Goal: Task Accomplishment & Management: Use online tool/utility

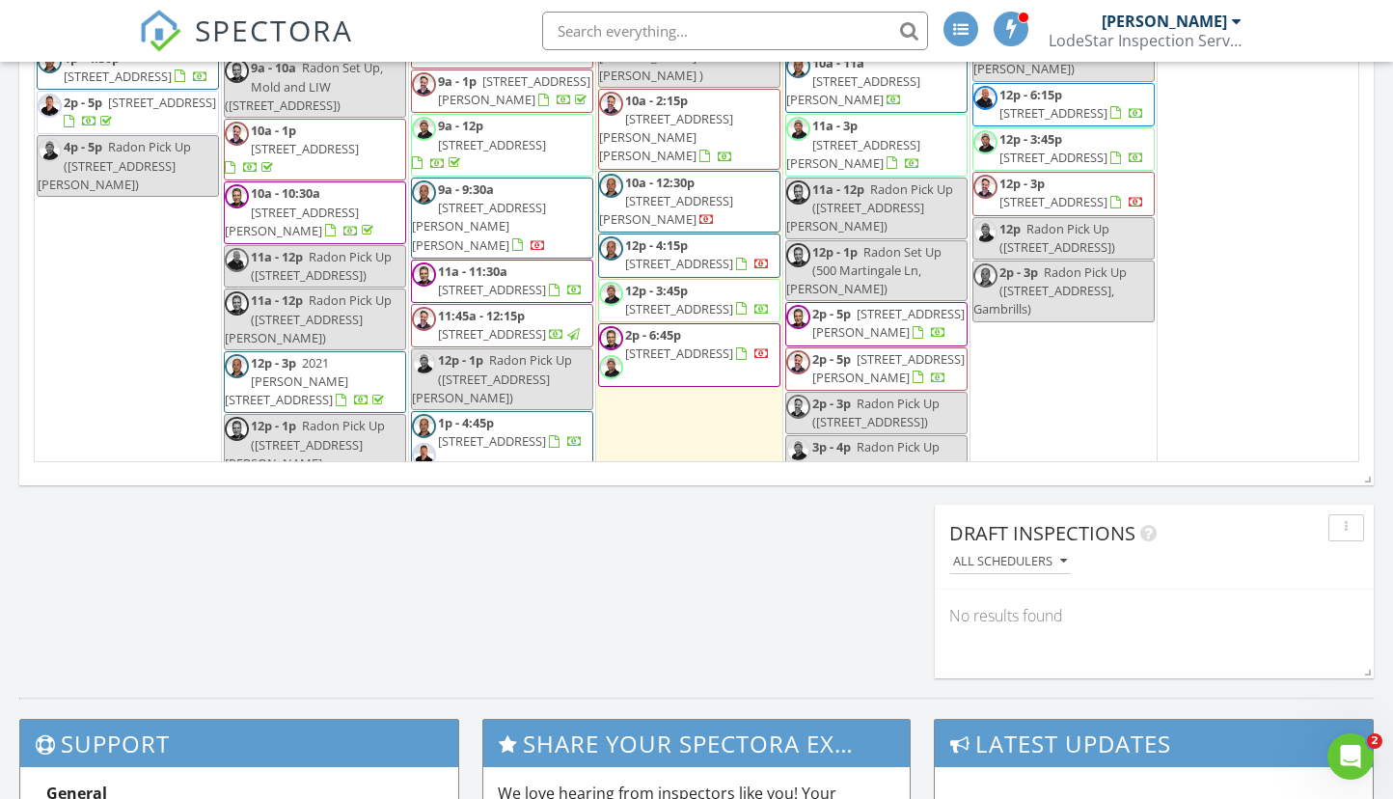
scroll to position [2840, 0]
click at [885, 387] on span "6500 Sharon Rd, Baltimore 21239" at bounding box center [888, 369] width 152 height 36
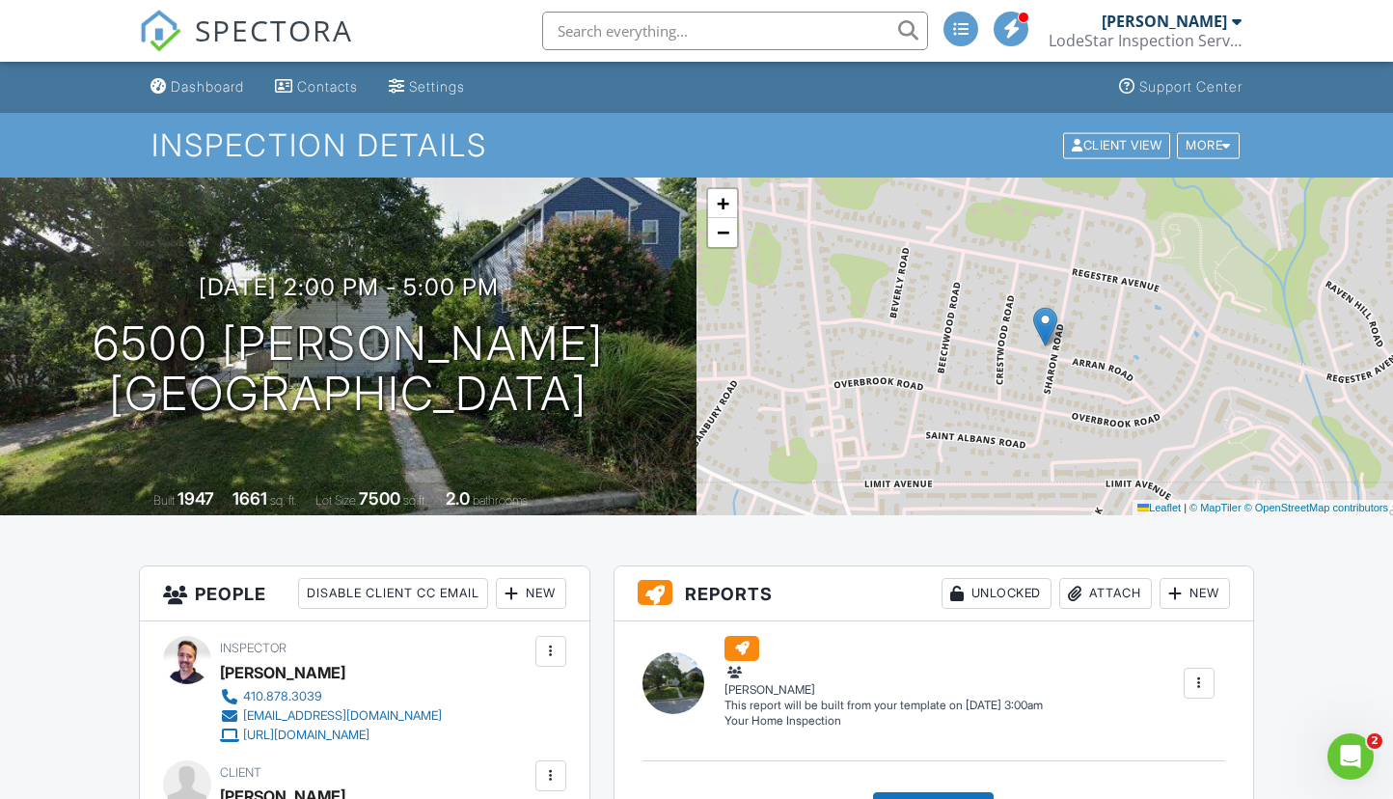
click at [1197, 677] on div at bounding box center [1198, 682] width 19 height 19
click at [1119, 711] on div "Build Now" at bounding box center [1129, 719] width 154 height 23
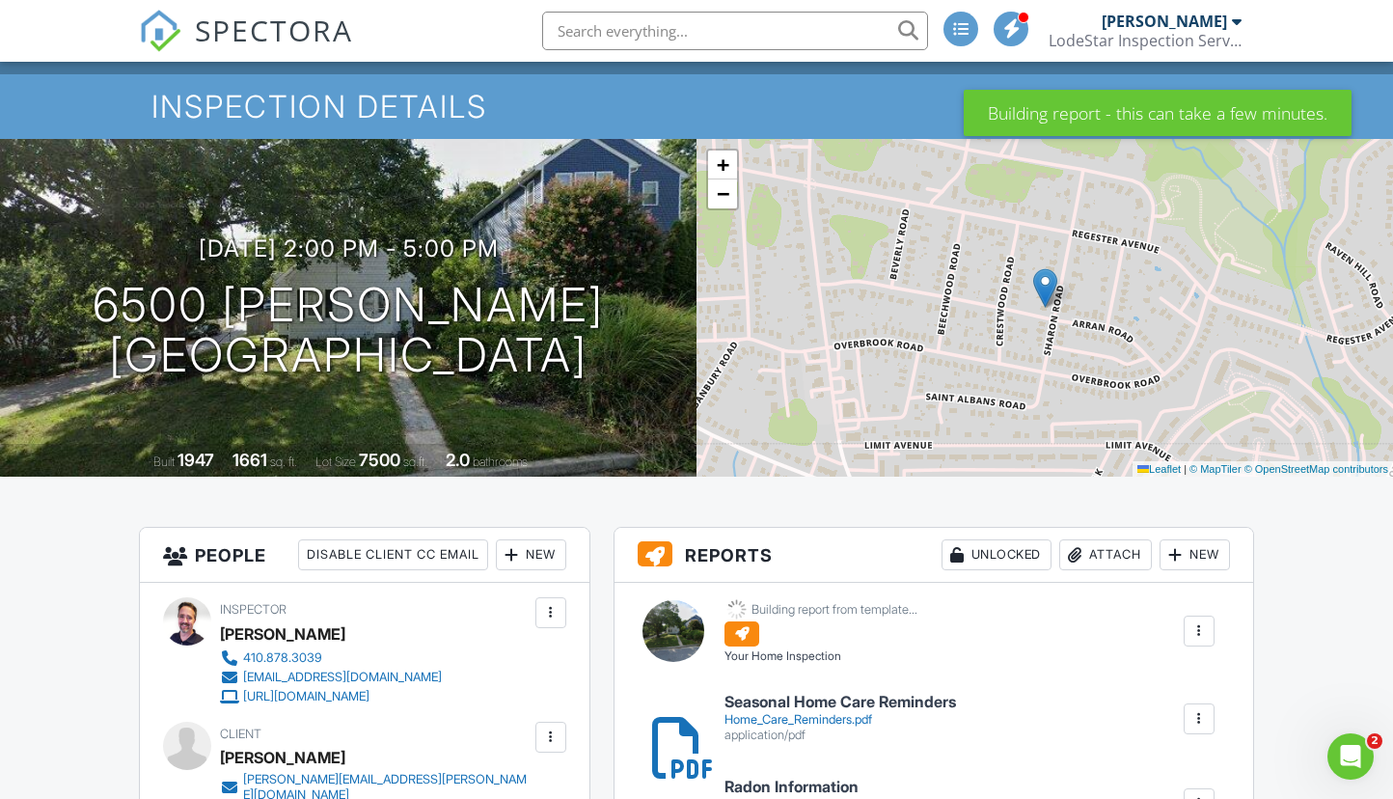
scroll to position [33, 0]
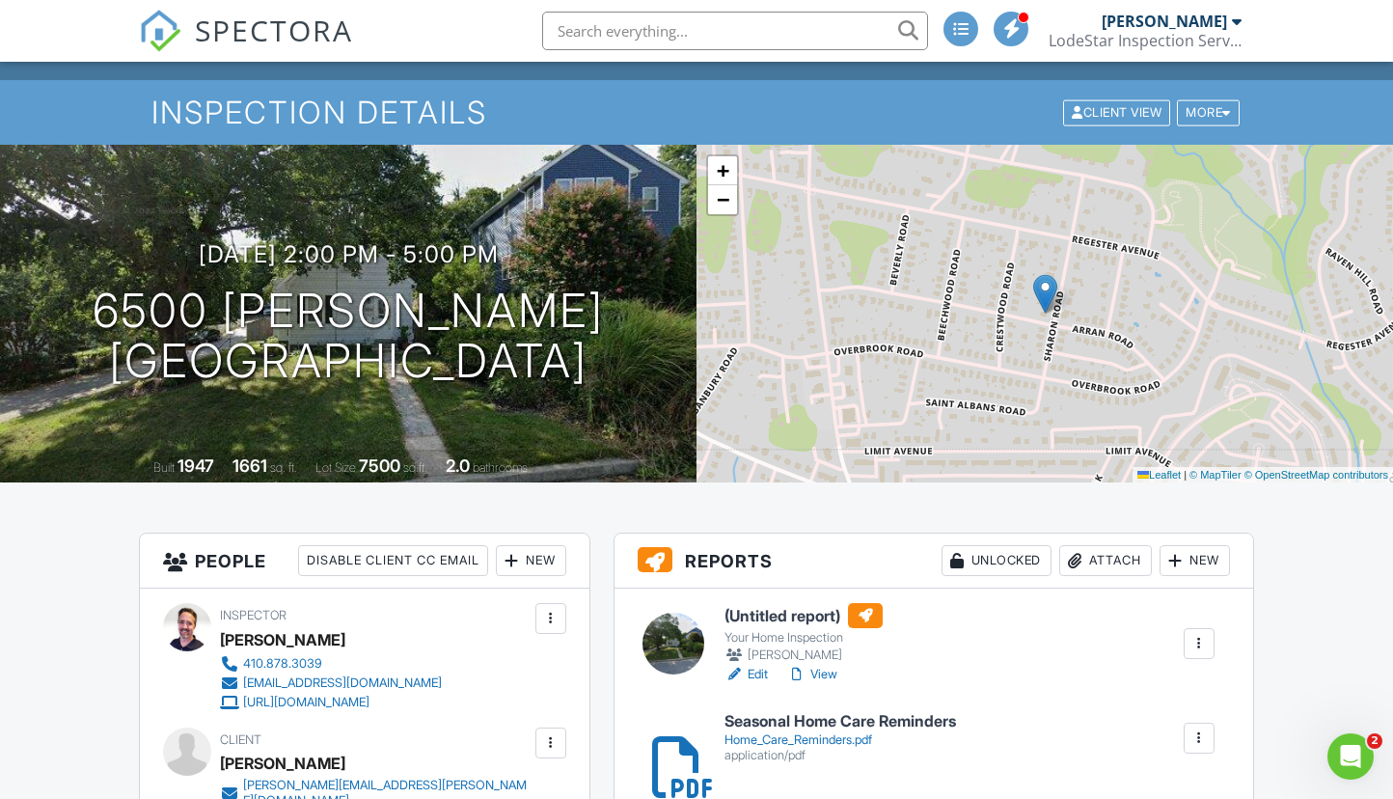
click at [756, 674] on link "Edit" at bounding box center [745, 673] width 43 height 19
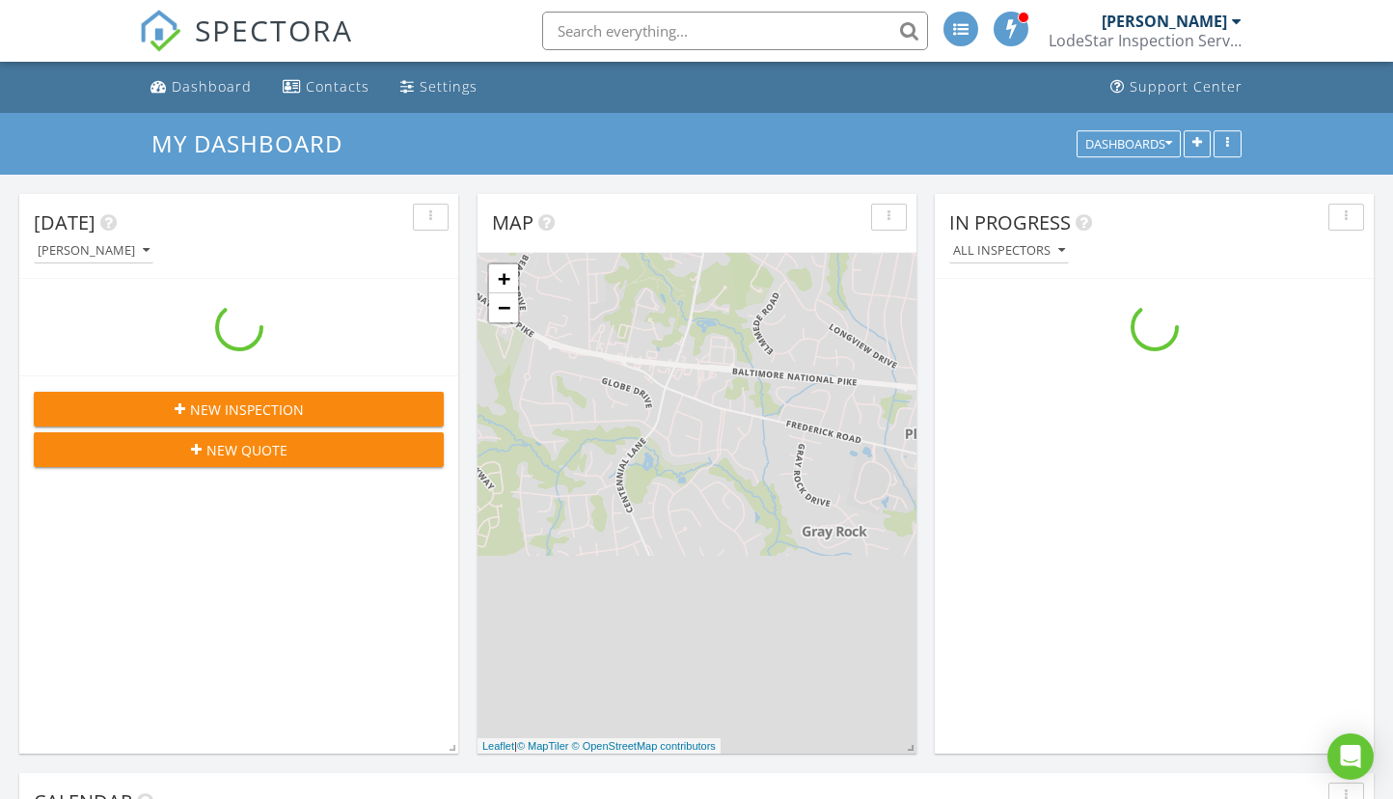
scroll to position [1784, 1422]
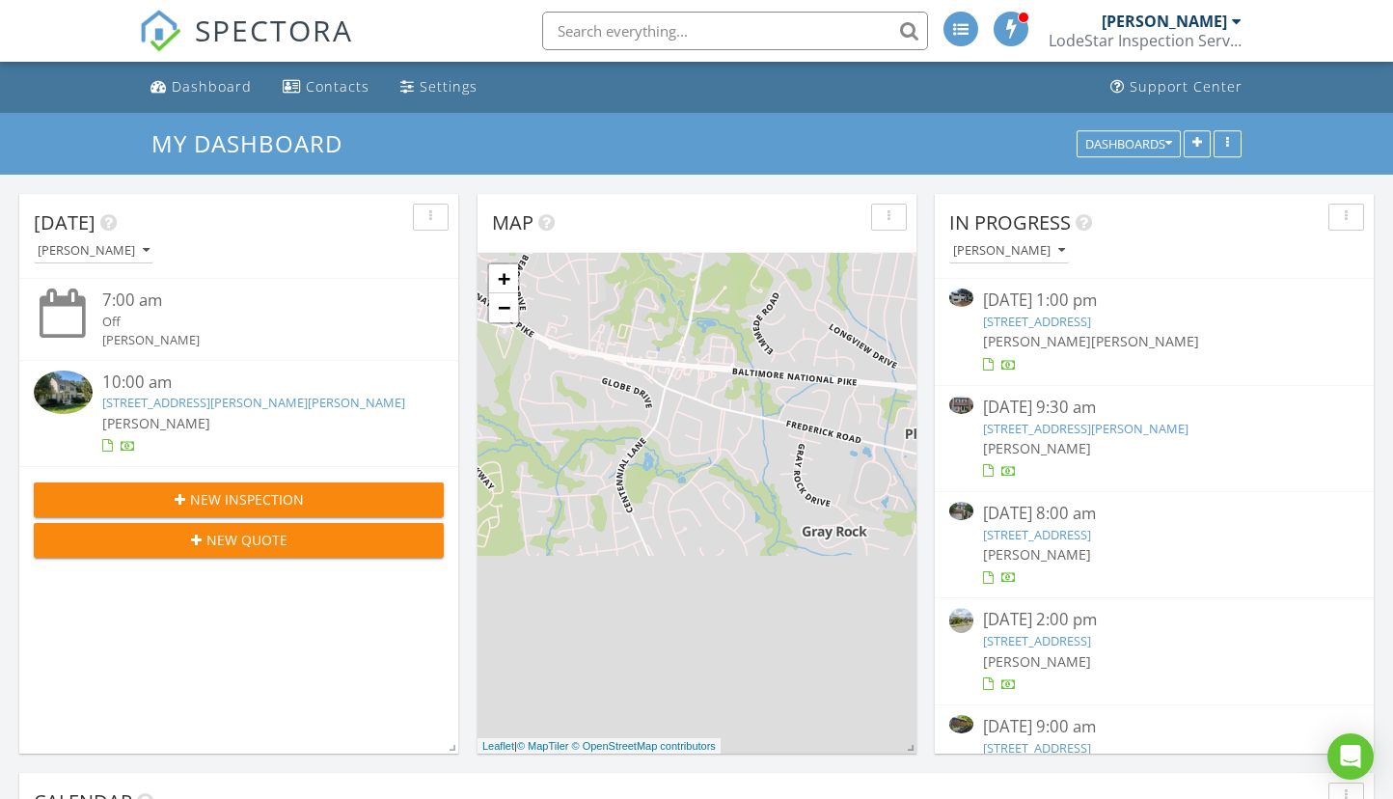
click at [656, 32] on input "text" at bounding box center [735, 31] width 386 height 39
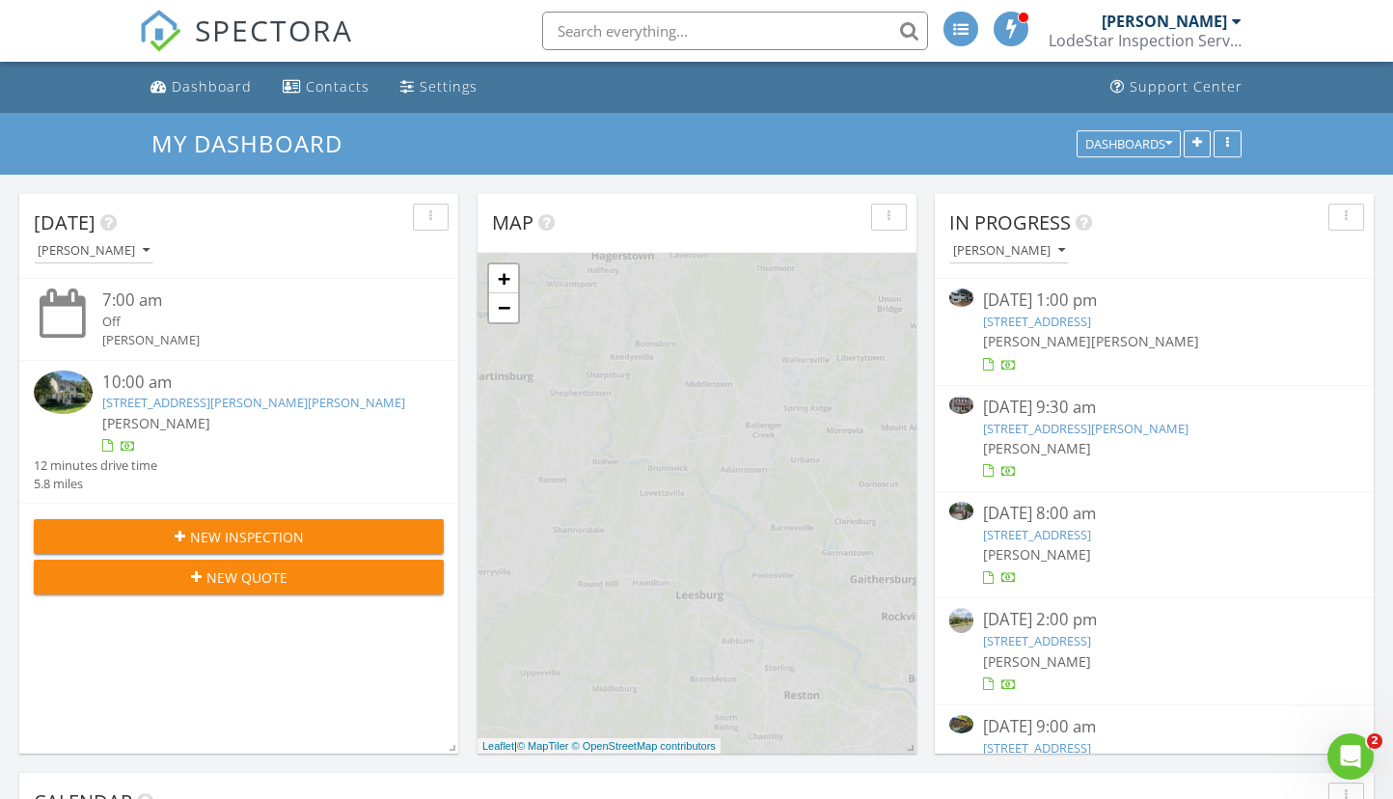
scroll to position [0, 0]
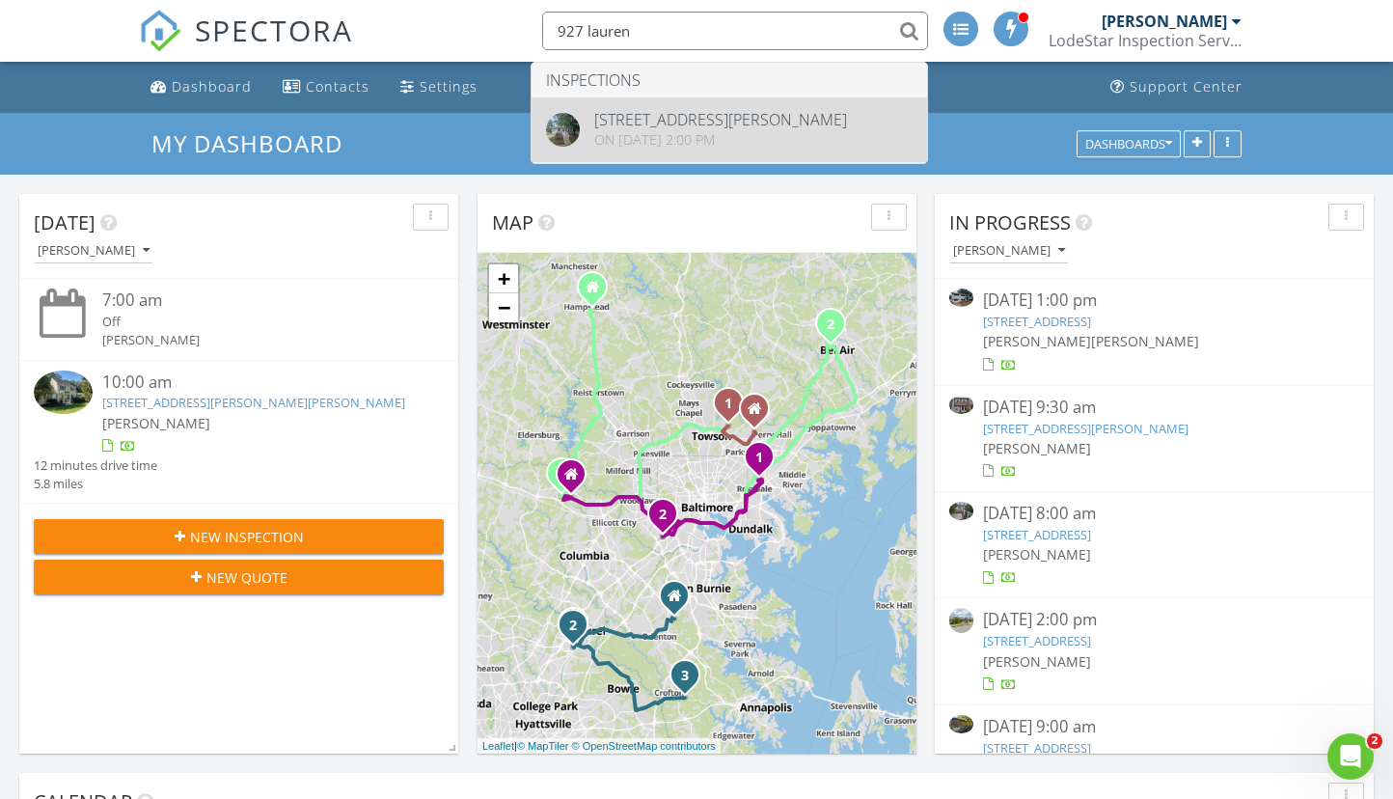
type input "927 lauren"
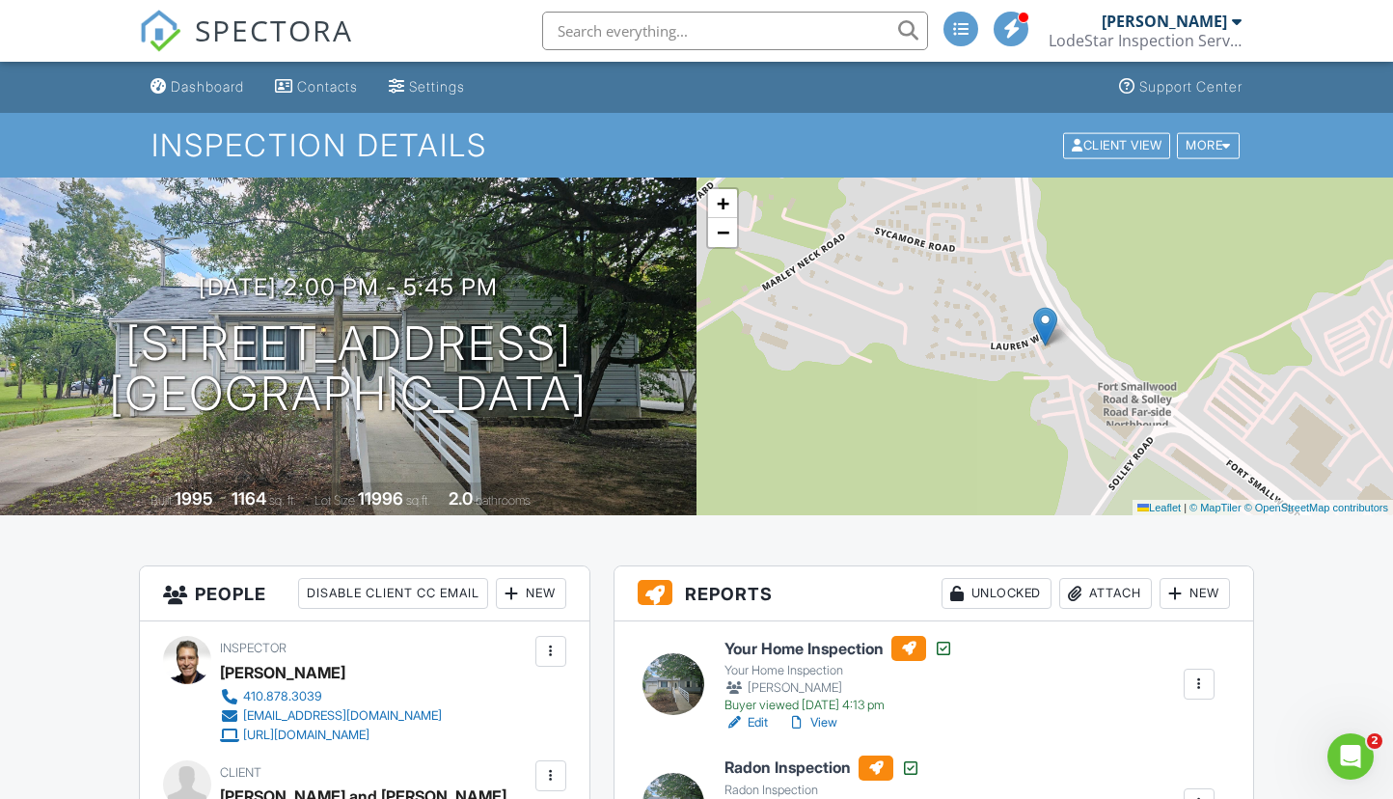
click at [821, 715] on link "View" at bounding box center [812, 722] width 50 height 19
